Goal: Task Accomplishment & Management: Manage account settings

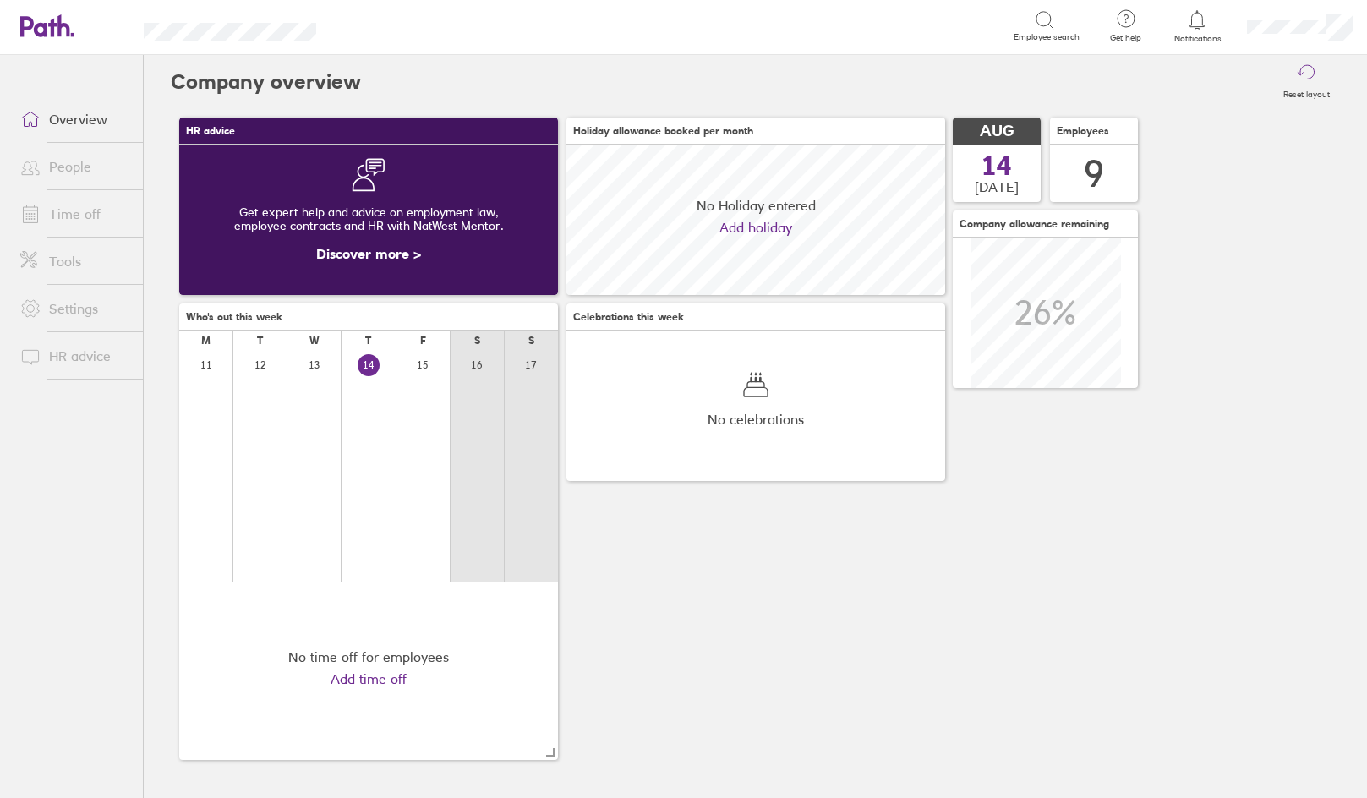
scroll to position [150, 379]
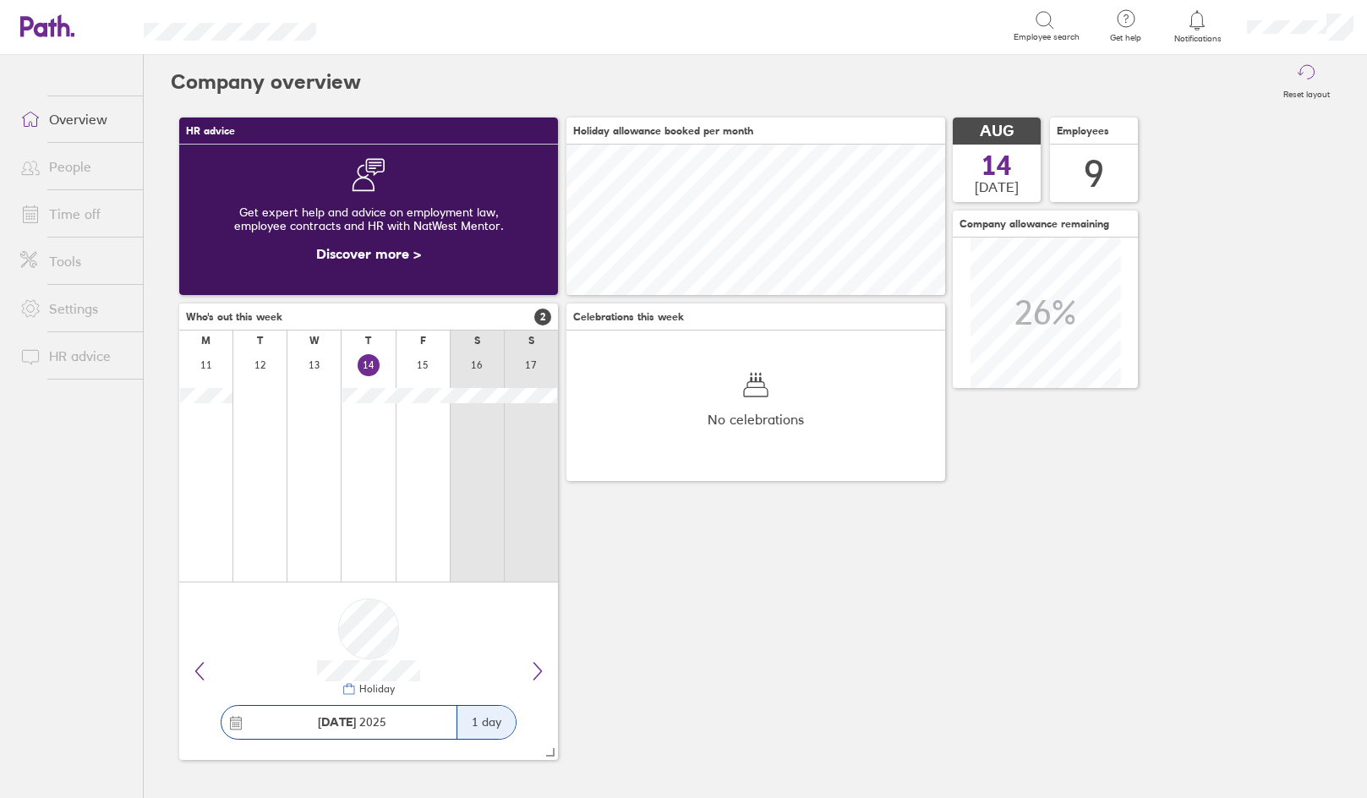
click at [95, 218] on link "Time off" at bounding box center [75, 214] width 136 height 34
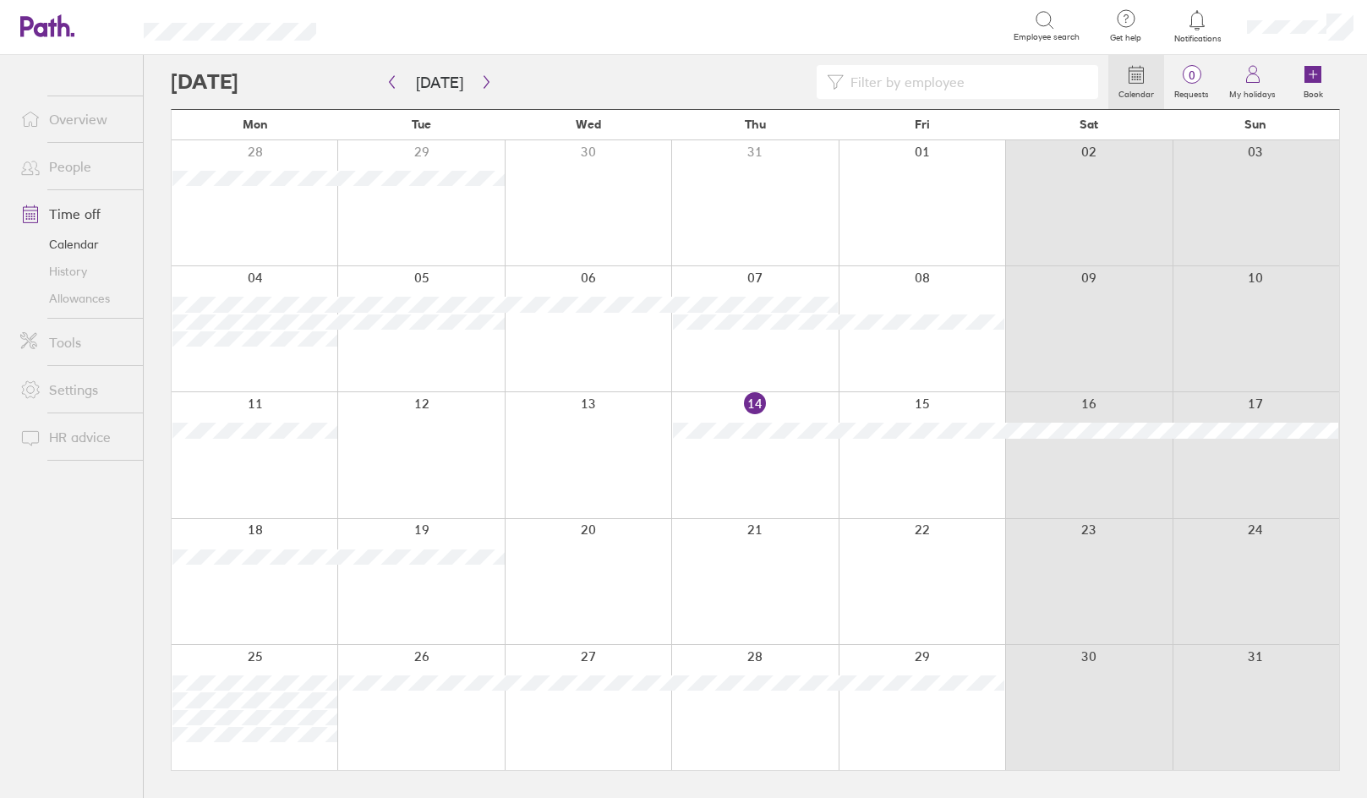
click at [612, 618] on div at bounding box center [588, 581] width 167 height 125
